Goal: Navigation & Orientation: Find specific page/section

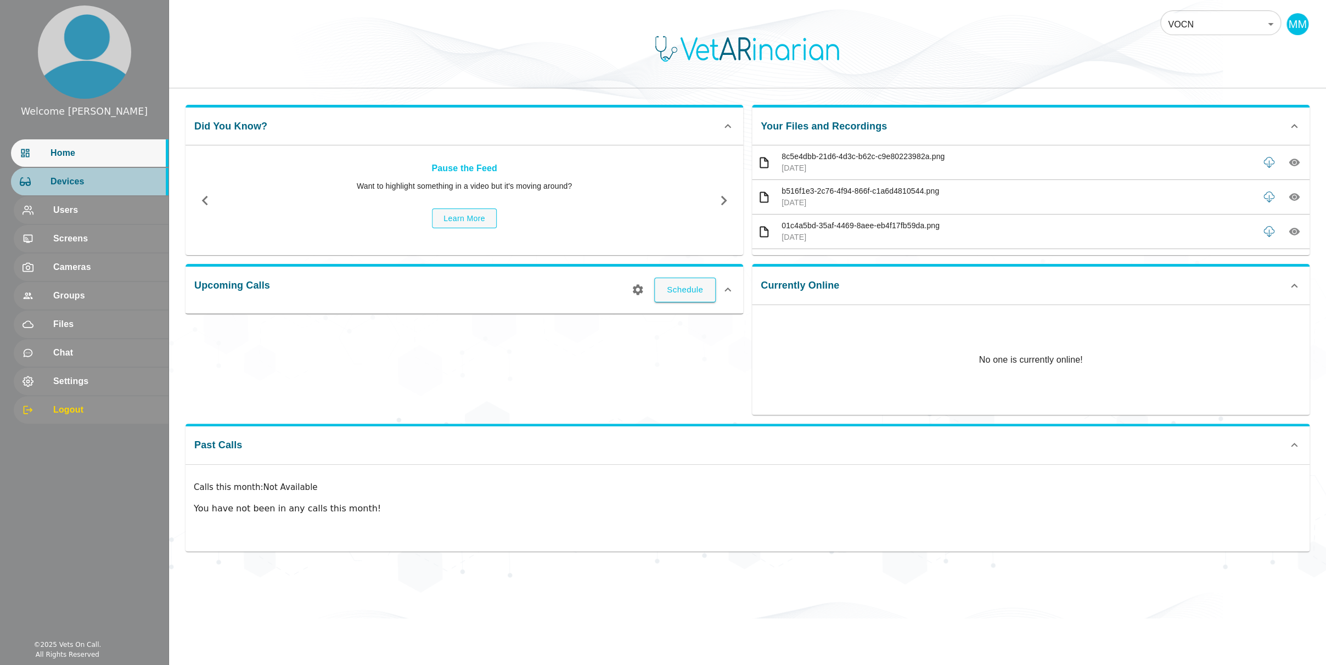
click at [61, 185] on span "Devices" at bounding box center [104, 181] width 109 height 13
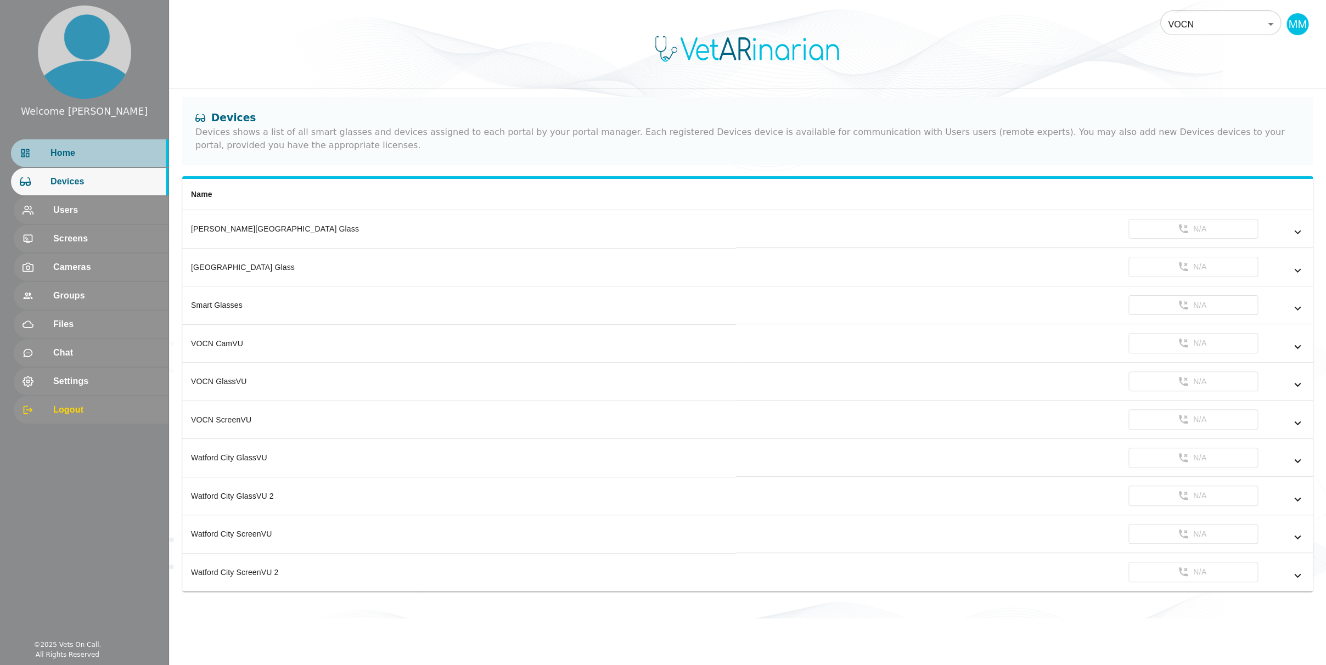
click at [64, 155] on span "Home" at bounding box center [104, 153] width 109 height 13
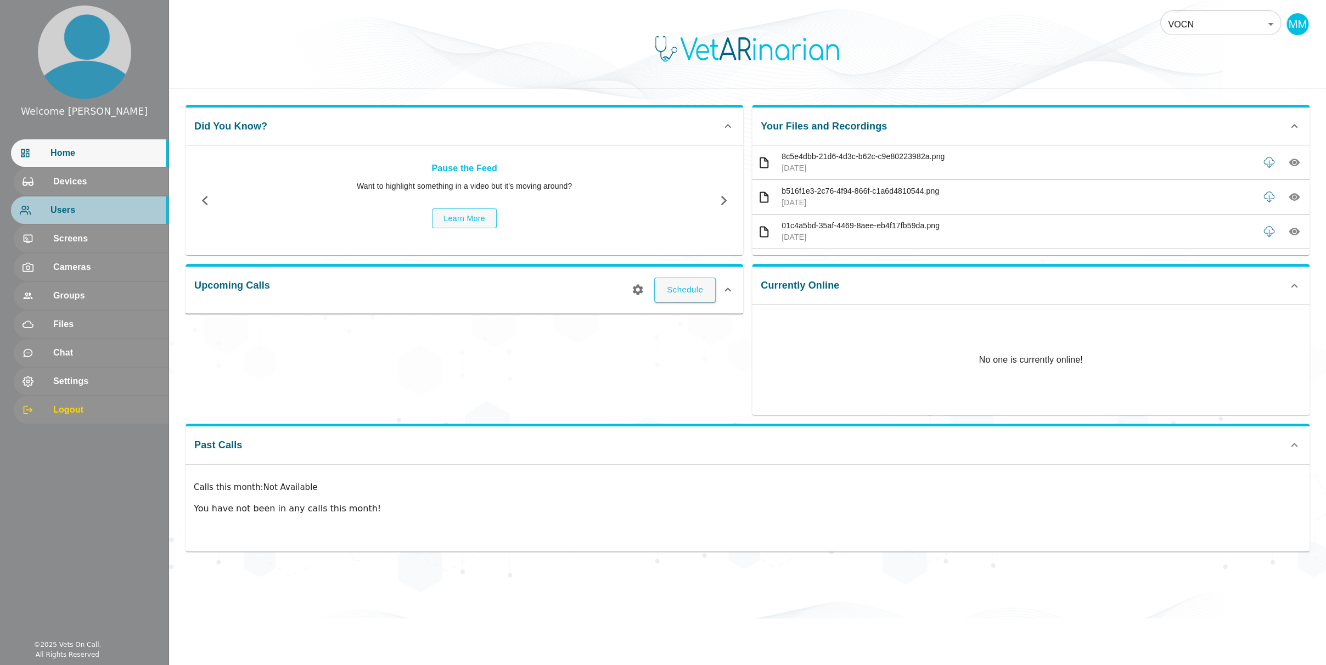
click at [68, 210] on span "Users" at bounding box center [104, 210] width 109 height 13
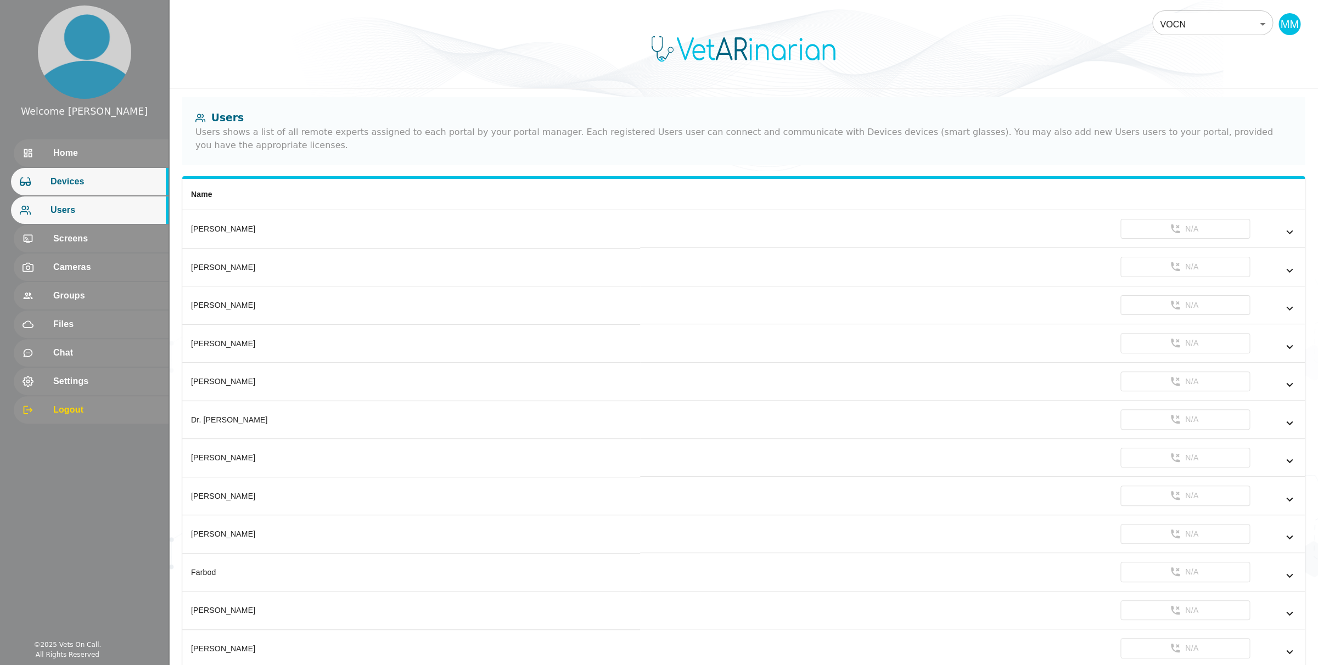
click at [82, 184] on span "Devices" at bounding box center [104, 181] width 109 height 13
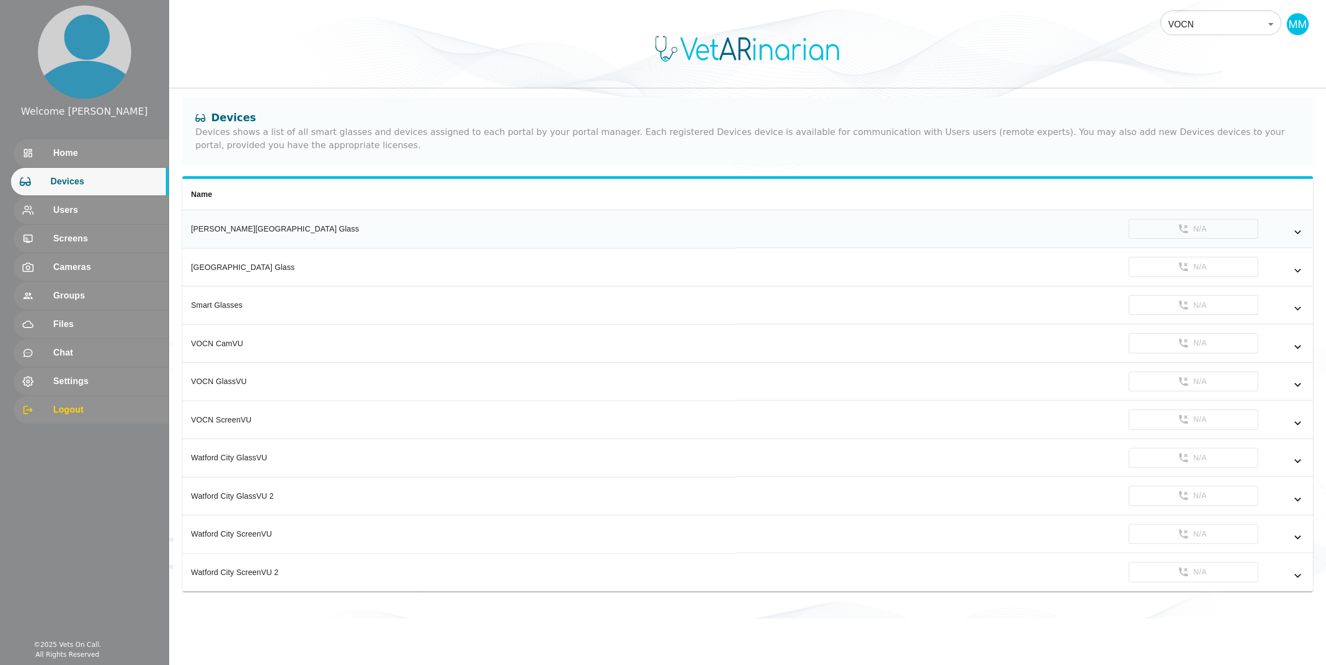
click at [267, 229] on div "[PERSON_NAME][GEOGRAPHIC_DATA] Glass" at bounding box center [459, 228] width 536 height 11
click at [249, 227] on div "[PERSON_NAME][GEOGRAPHIC_DATA] Glass" at bounding box center [459, 228] width 536 height 11
